Goal: Transaction & Acquisition: Download file/media

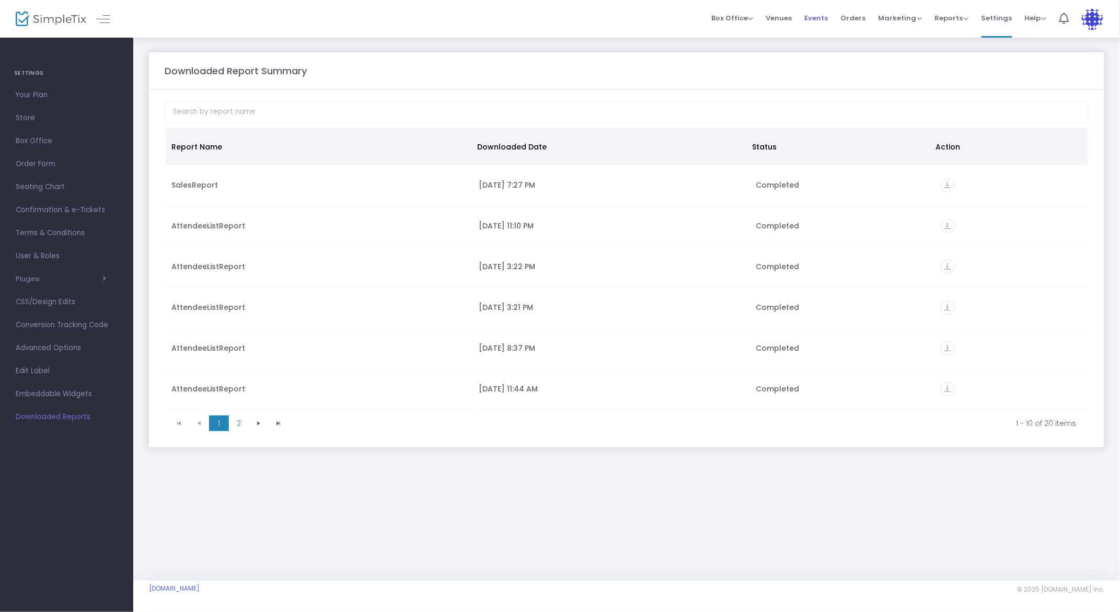
click at [820, 18] on span "Events" at bounding box center [817, 18] width 24 height 27
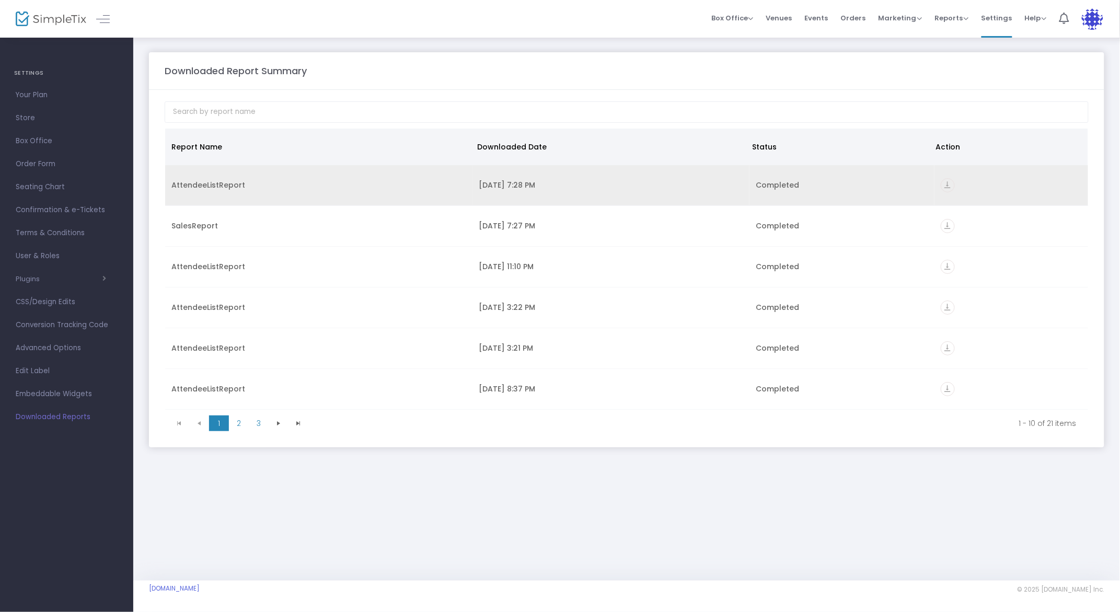
click at [440, 187] on div "AttendeeListReport" at bounding box center [318, 185] width 295 height 10
click at [942, 186] on icon "vertical_align_bottom" at bounding box center [948, 185] width 14 height 14
